Goal: Task Accomplishment & Management: Use online tool/utility

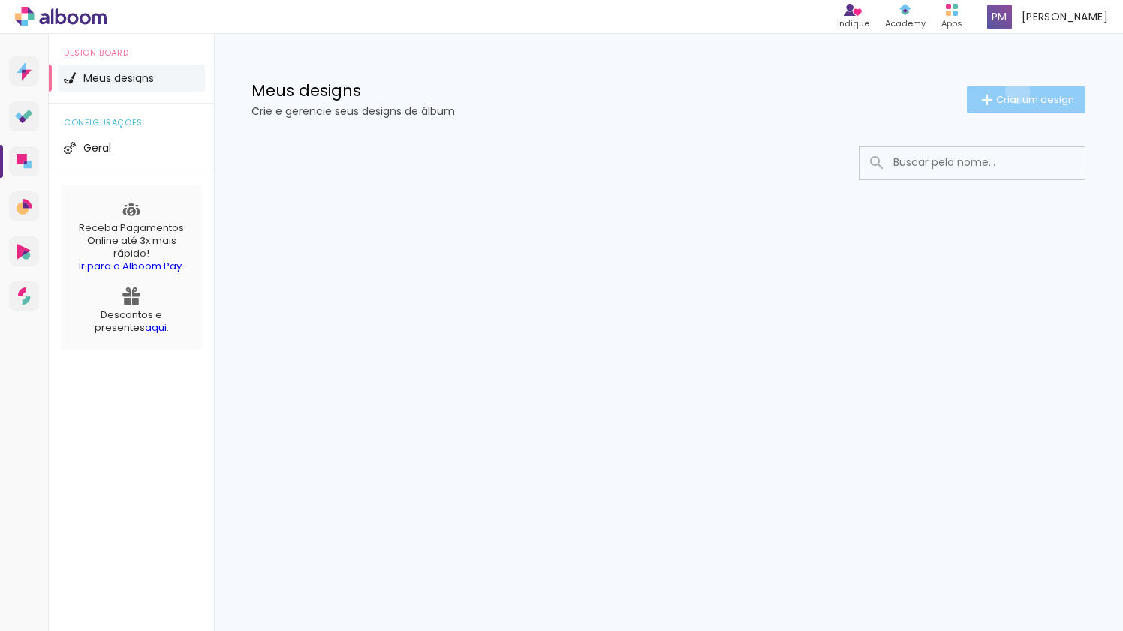
click at [1015, 91] on paper-button "Criar um design" at bounding box center [1026, 99] width 119 height 27
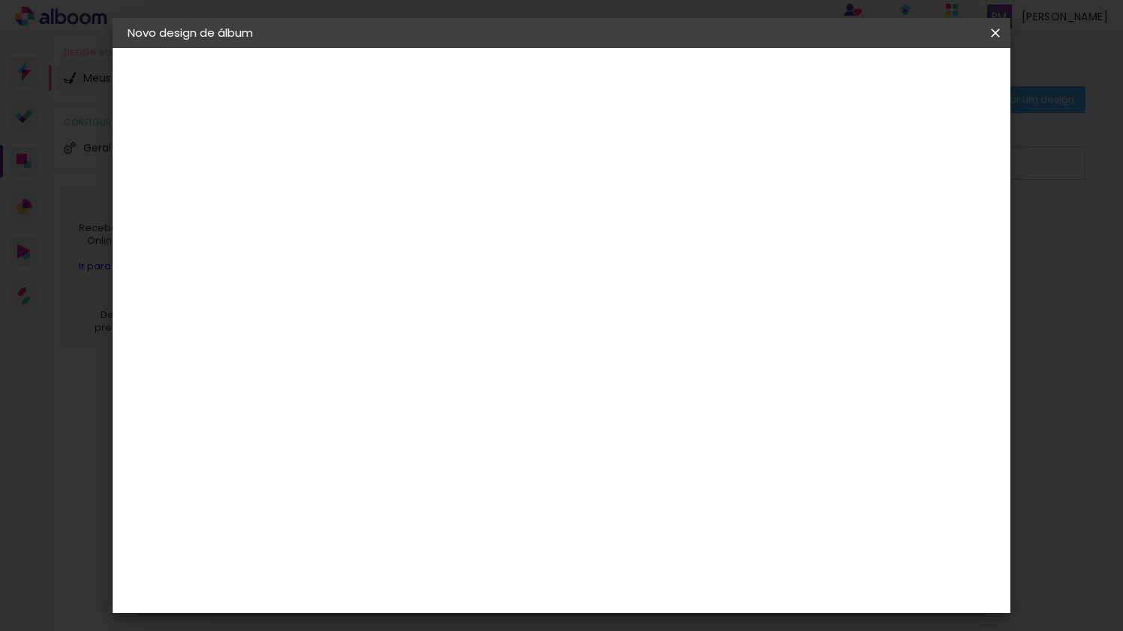
click at [373, 213] on div at bounding box center [373, 214] width 0 height 2
type input "RAISSA E [PERSON_NAME]"
type paper-input "RAISSA E [PERSON_NAME]"
click at [438, 176] on div "Informações Dê um título ao seu álbum. Avançar" at bounding box center [373, 112] width 131 height 128
click at [373, 194] on input "RAISSA E [PERSON_NAME]" at bounding box center [373, 201] width 0 height 23
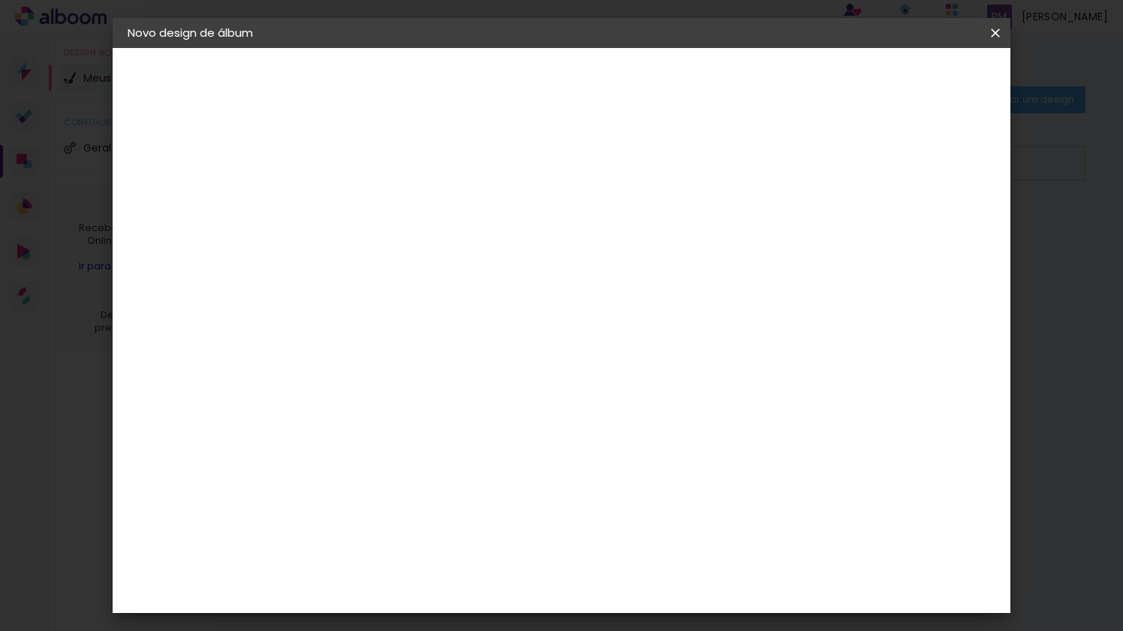
click at [0, 0] on slot "Avançar" at bounding box center [0, 0] width 0 height 0
click at [654, 196] on paper-item "Tamanho Livre" at bounding box center [582, 187] width 144 height 33
click at [535, 186] on iron-icon at bounding box center [526, 188] width 18 height 18
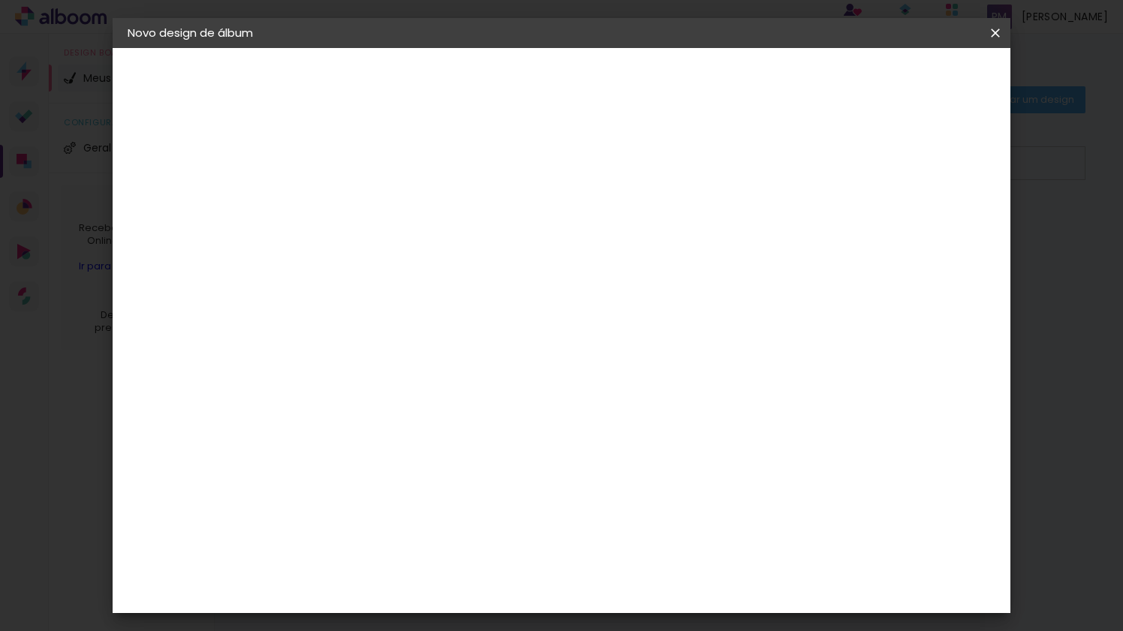
click at [535, 189] on iron-icon at bounding box center [526, 188] width 18 height 18
click at [415, 441] on paper-item "Criart" at bounding box center [411, 457] width 162 height 33
click at [405, 484] on div "Criativa Álbuns" at bounding box center [385, 496] width 46 height 24
click at [0, 0] on slot "Avançar" at bounding box center [0, 0] width 0 height 0
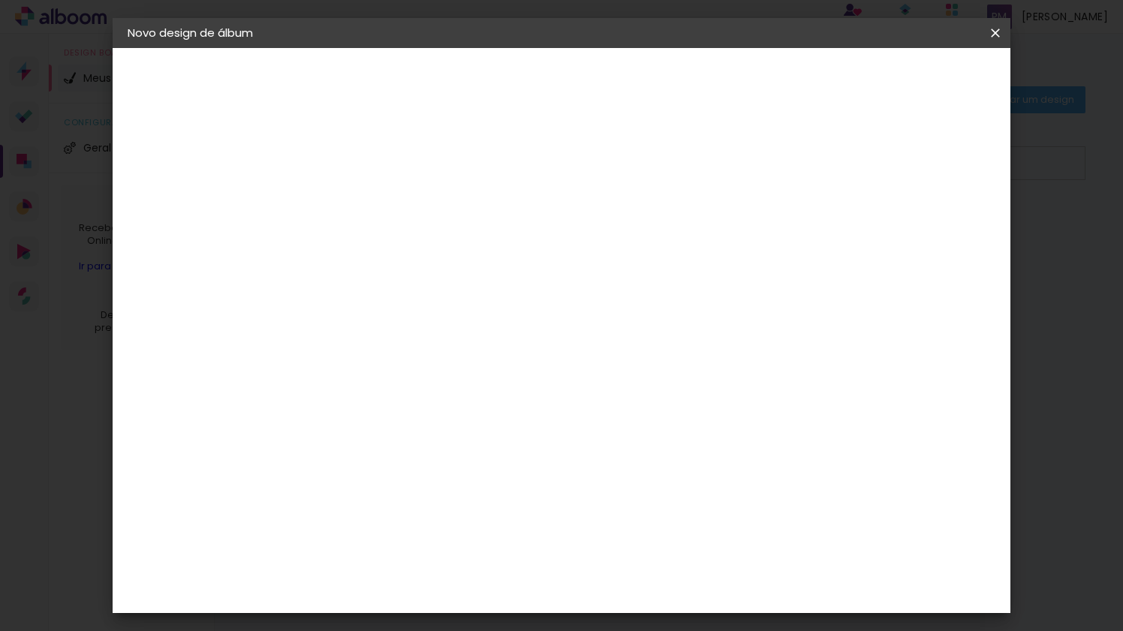
click at [432, 255] on input "text" at bounding box center [402, 261] width 59 height 23
click at [0, 0] on slot "Fotolivro Premium" at bounding box center [0, 0] width 0 height 0
type input "Fotolivro Premium"
click at [474, 622] on span "15 × 20" at bounding box center [440, 642] width 70 height 40
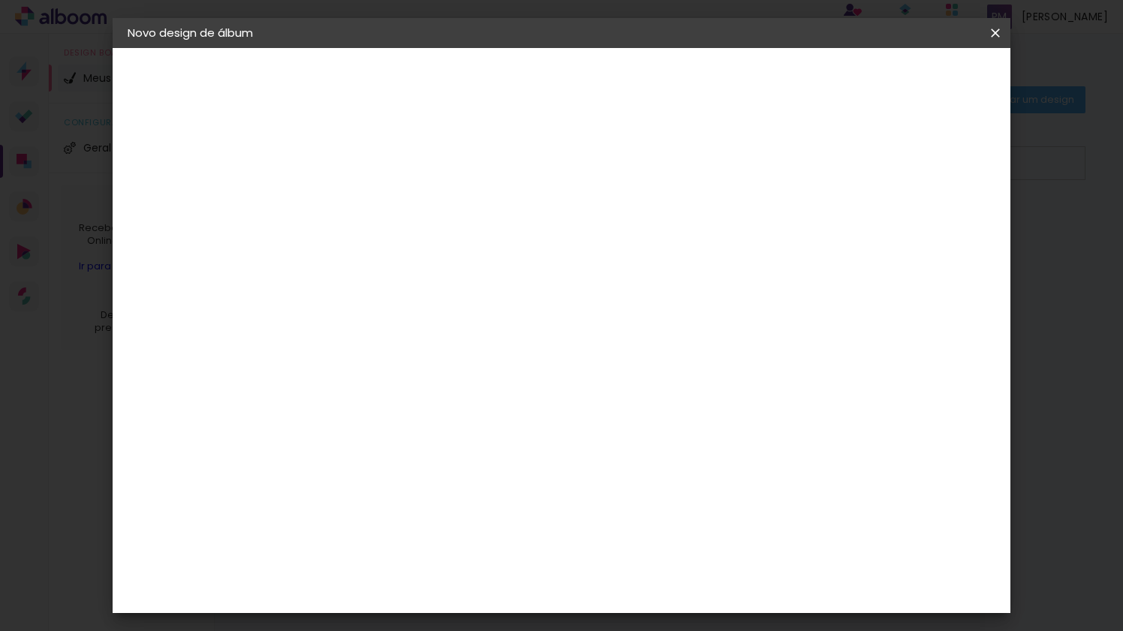
scroll to position [20, 0]
click at [474, 337] on span "14 × 19" at bounding box center [440, 348] width 70 height 40
click at [618, 71] on paper-button "Avançar" at bounding box center [581, 80] width 74 height 26
click at [0, 0] on slot "Voltar" at bounding box center [0, 0] width 0 height 0
click at [432, 250] on input "text" at bounding box center [402, 261] width 59 height 23
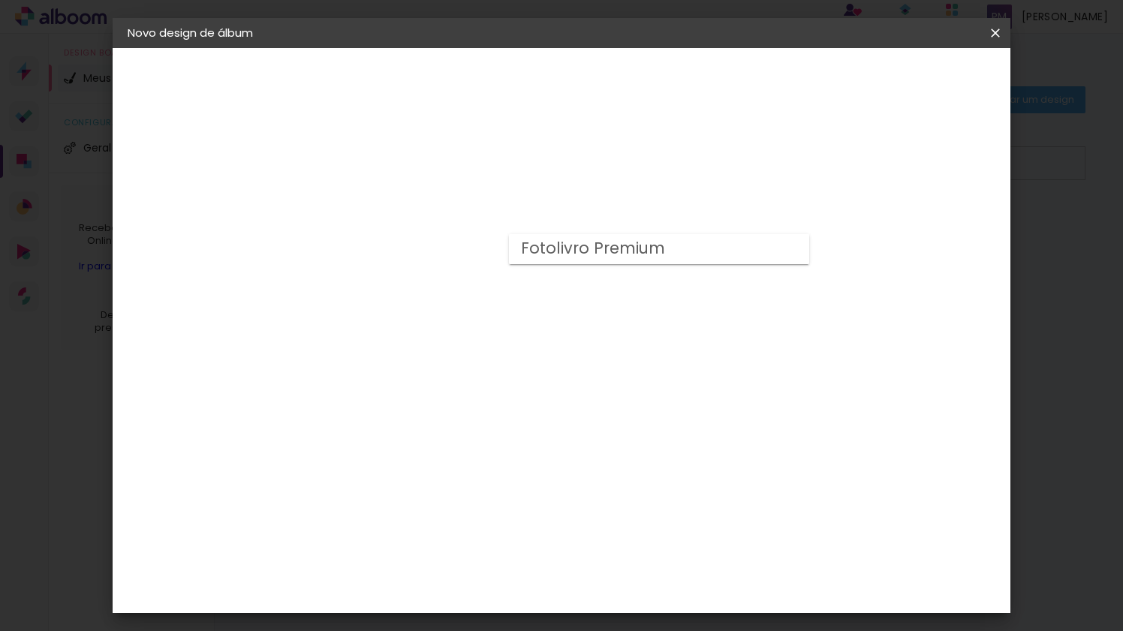
click at [0, 0] on slot "Fotolivro Premium" at bounding box center [0, 0] width 0 height 0
type input "Fotolivro Premium"
click at [474, 387] on span "20 × 25" at bounding box center [440, 407] width 70 height 40
click at [0, 0] on slot "Avançar" at bounding box center [0, 0] width 0 height 0
click at [817, 165] on div at bounding box center [810, 162] width 14 height 14
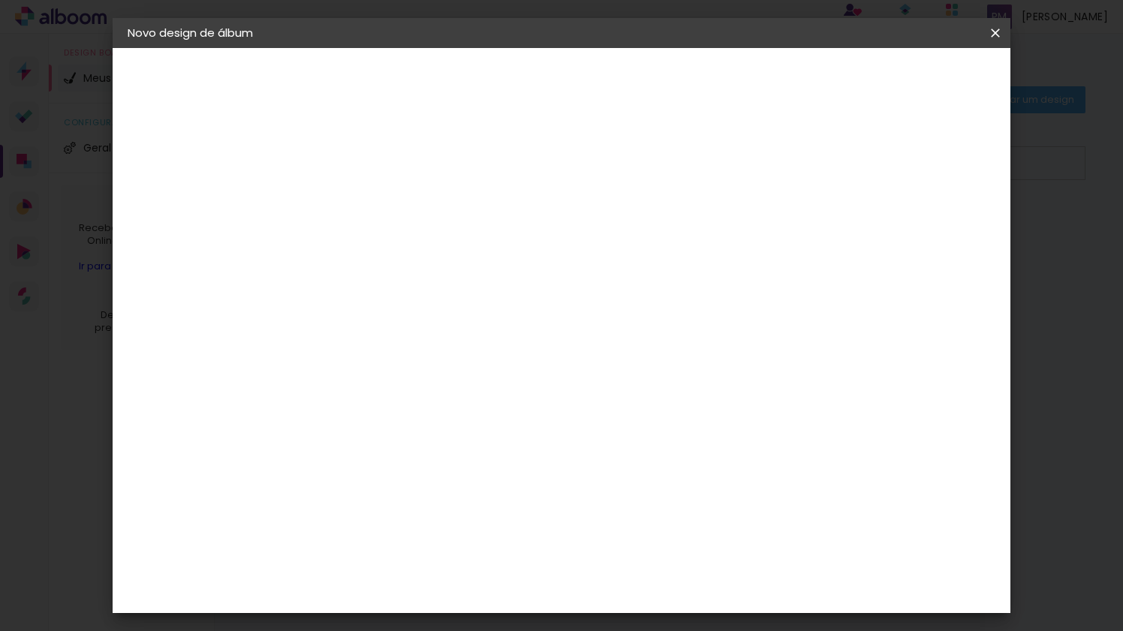
type paper-checkbox "on"
click at [901, 74] on span "Iniciar design" at bounding box center [867, 79] width 68 height 11
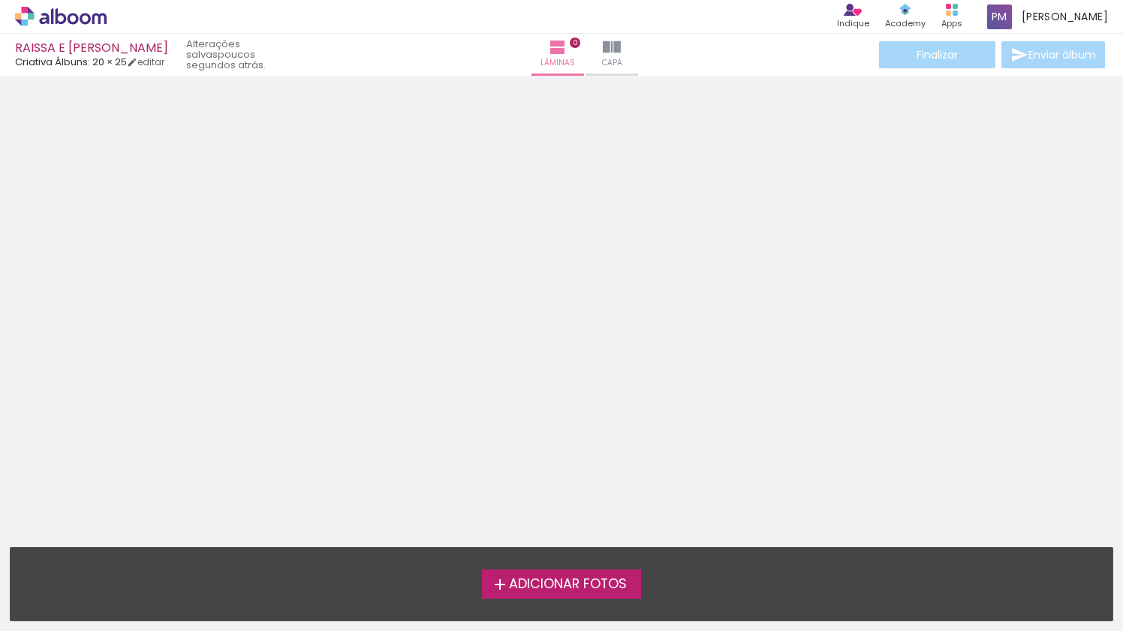
click at [525, 591] on span "Adicionar Fotos" at bounding box center [568, 585] width 118 height 14
click at [0, 0] on input "file" at bounding box center [0, 0] width 0 height 0
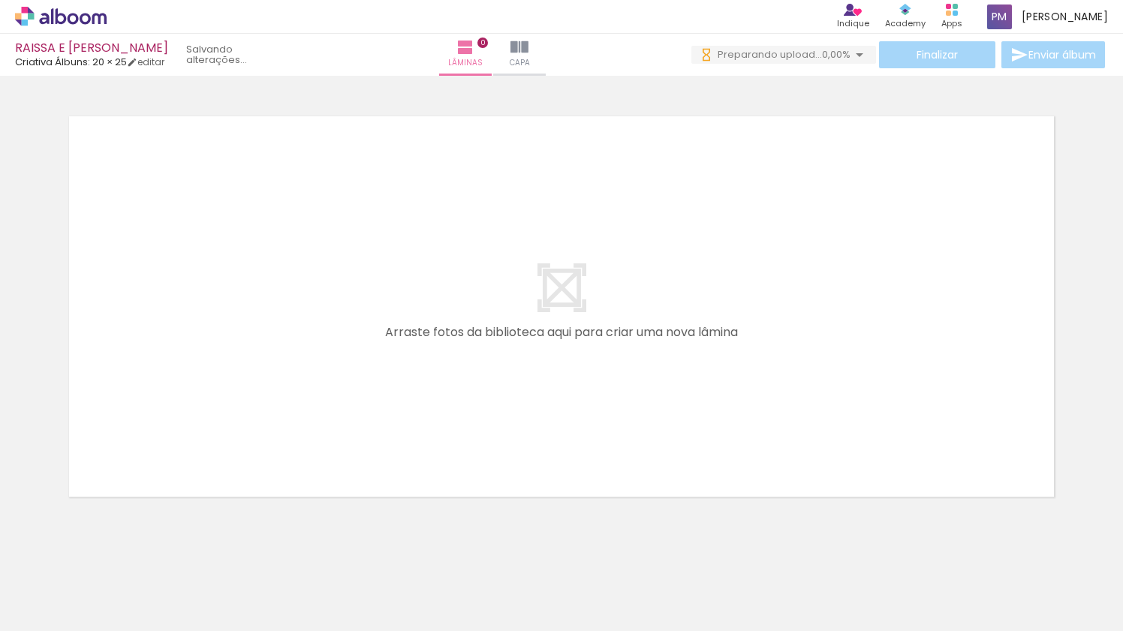
scroll to position [0, 1562]
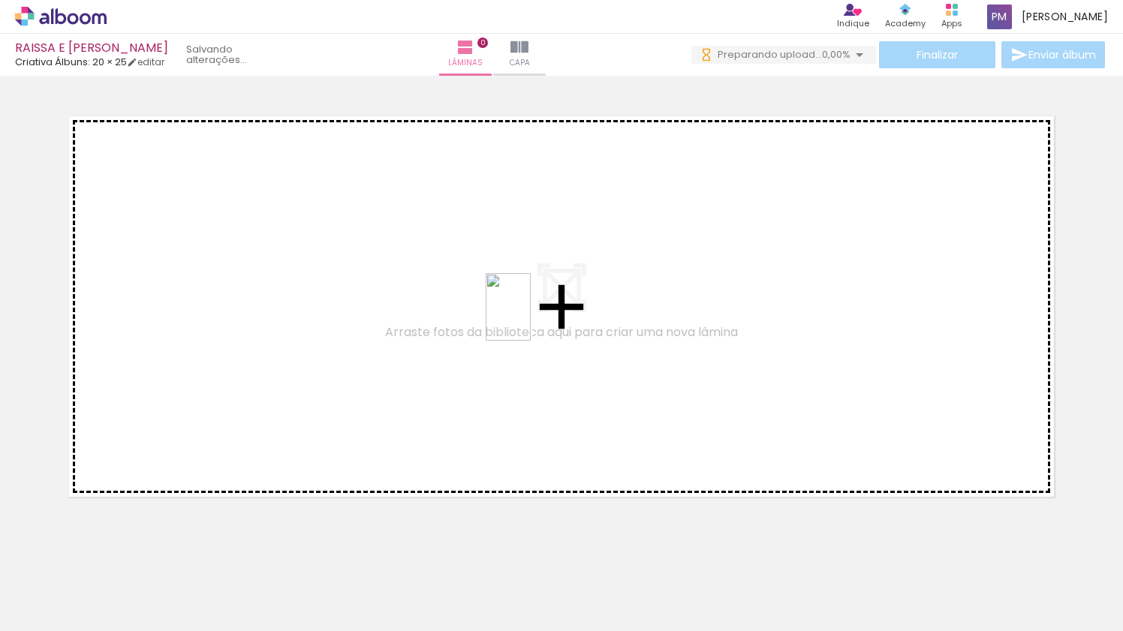
drag, startPoint x: 612, startPoint y: 599, endPoint x: 477, endPoint y: 316, distance: 313.2
click at [477, 316] on quentale-workspace at bounding box center [561, 315] width 1123 height 631
